Goal: Task Accomplishment & Management: Manage account settings

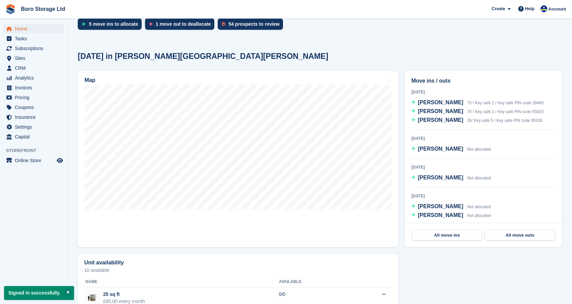
scroll to position [149, 0]
click at [435, 103] on span "Colin Rumford" at bounding box center [440, 102] width 45 height 6
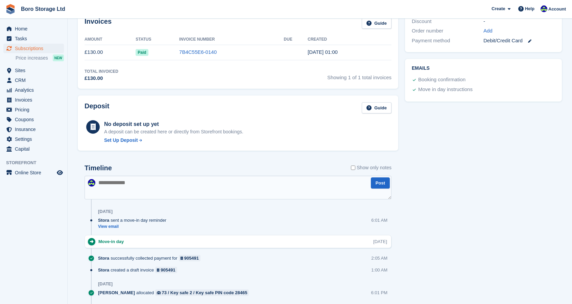
scroll to position [275, 0]
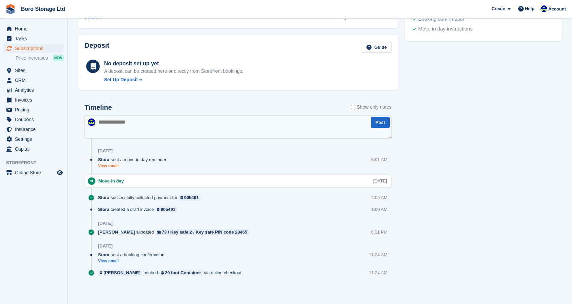
click at [114, 165] on link "View email" at bounding box center [134, 166] width 72 height 6
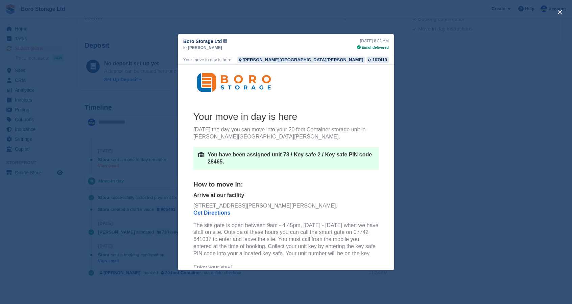
scroll to position [0, 0]
click at [527, 135] on div "close" at bounding box center [286, 152] width 572 height 304
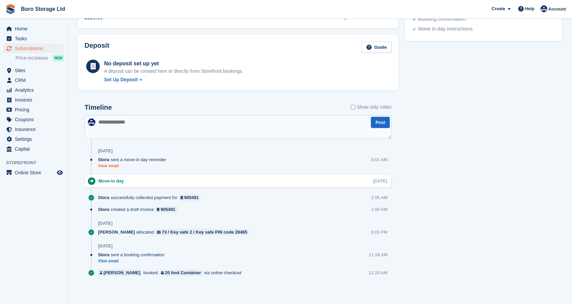
click at [118, 164] on link "View email" at bounding box center [134, 166] width 72 height 6
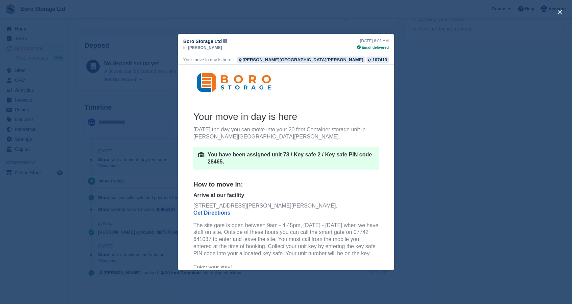
click at [481, 97] on div "close" at bounding box center [286, 152] width 572 height 304
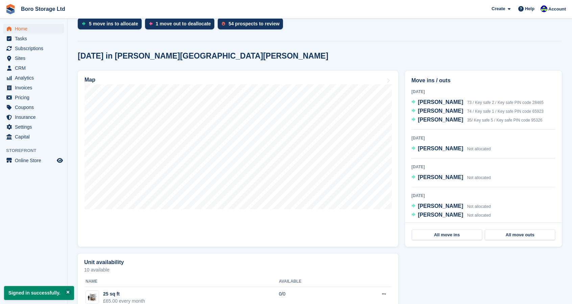
scroll to position [149, 0]
click at [435, 110] on span "[PERSON_NAME]" at bounding box center [440, 111] width 45 height 6
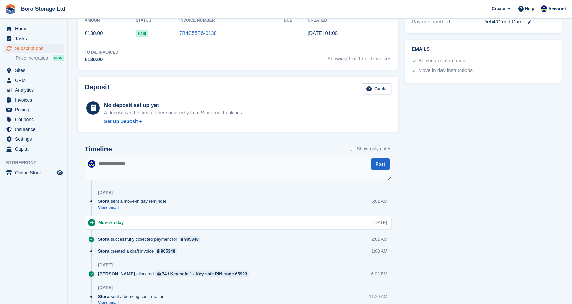
scroll to position [234, 0]
click at [115, 206] on link "View email" at bounding box center [134, 207] width 72 height 6
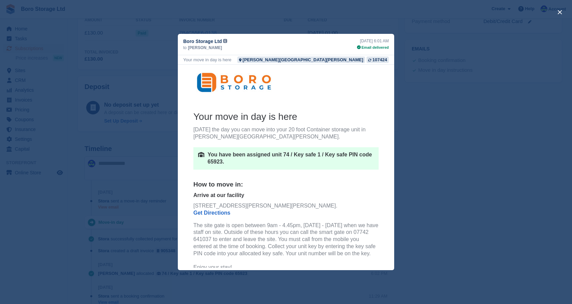
scroll to position [0, 0]
click at [515, 128] on div "close" at bounding box center [286, 152] width 572 height 304
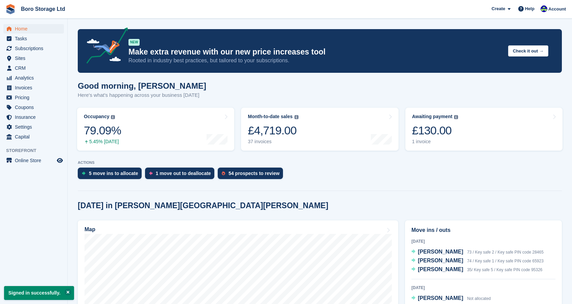
scroll to position [149, 0]
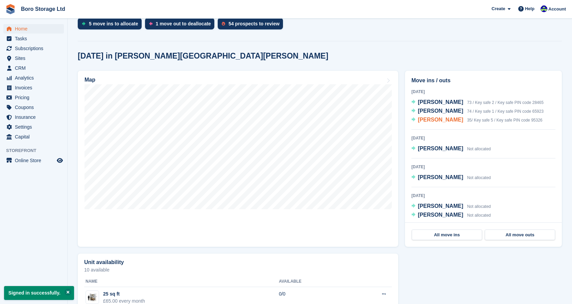
click at [434, 119] on span "[PERSON_NAME]" at bounding box center [440, 120] width 45 height 6
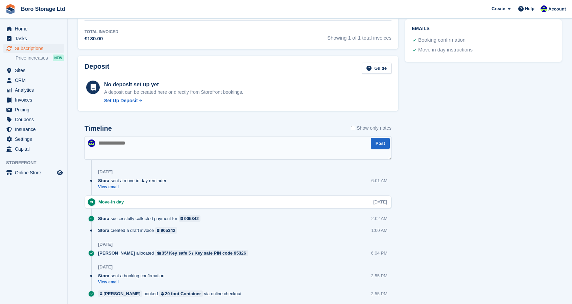
scroll to position [255, 0]
click at [110, 186] on link "View email" at bounding box center [134, 187] width 72 height 6
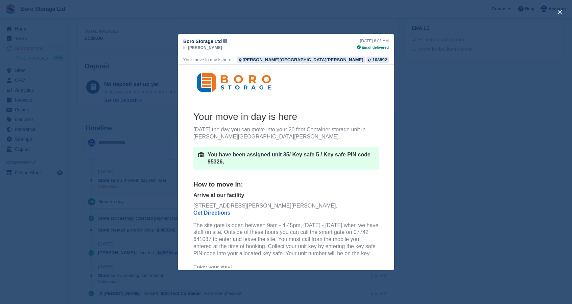
scroll to position [0, 0]
click at [485, 139] on div "close" at bounding box center [286, 152] width 572 height 304
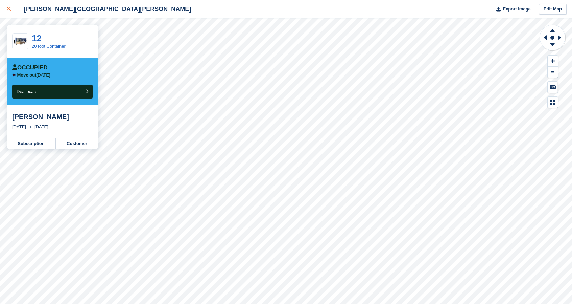
click at [10, 9] on icon at bounding box center [9, 9] width 4 height 4
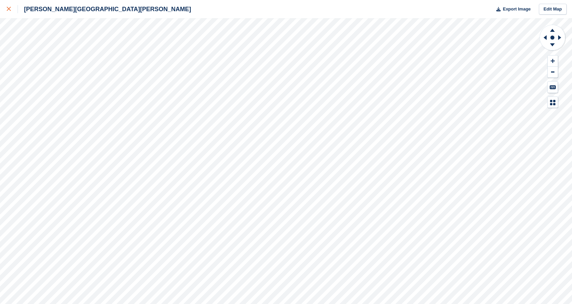
click at [11, 13] on link at bounding box center [9, 9] width 18 height 18
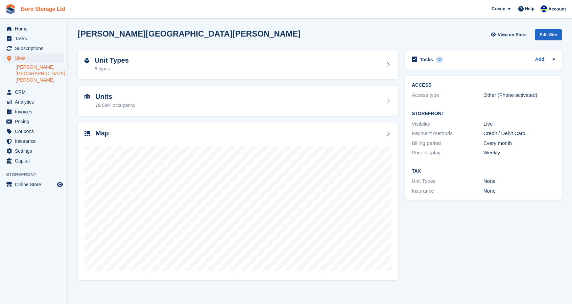
click at [24, 11] on link "Boro Storage Ltd" at bounding box center [43, 8] width 50 height 11
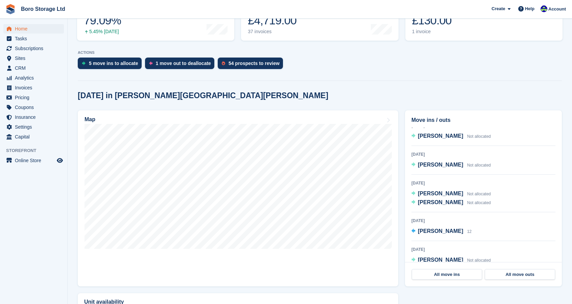
scroll to position [62, 0]
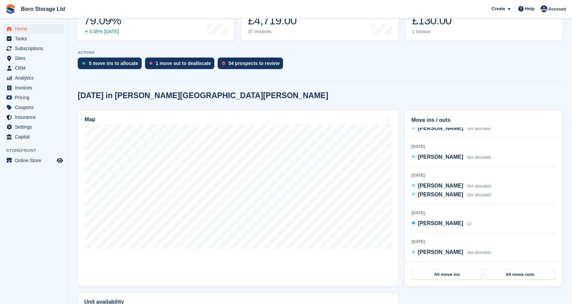
click at [379, 77] on section "NEW Make extra revenue with our new price increases tool Rooted in industry bes…" at bounding box center [320, 201] width 505 height 623
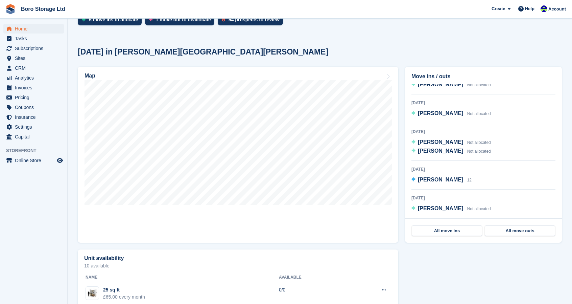
scroll to position [155, 0]
